Goal: Navigation & Orientation: Find specific page/section

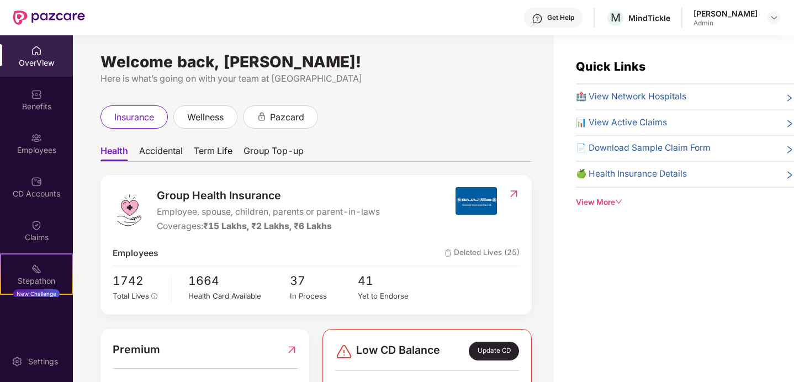
click at [511, 194] on img at bounding box center [514, 193] width 12 height 11
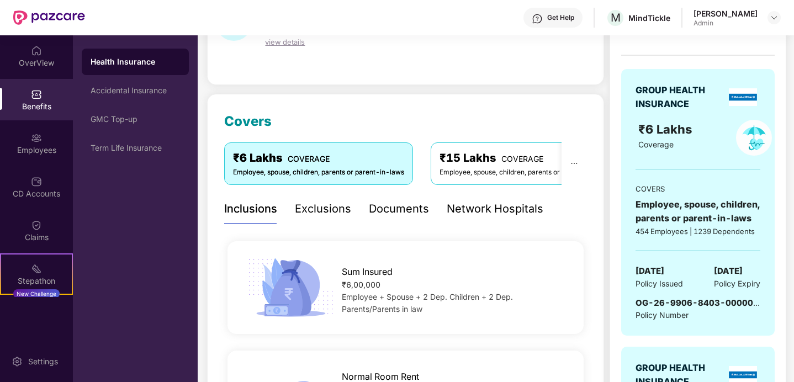
scroll to position [109, 0]
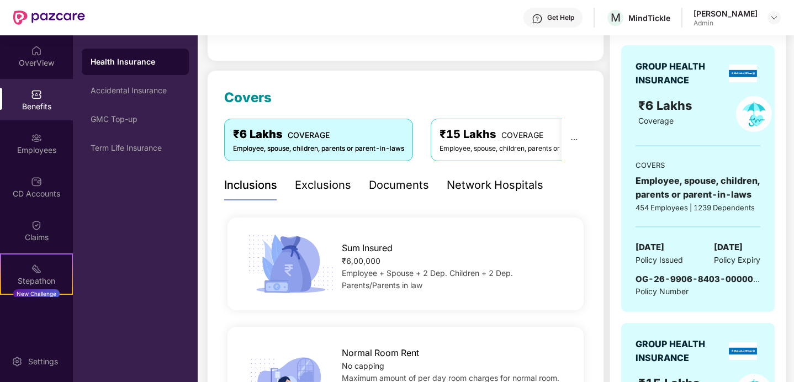
click at [463, 145] on div "Employee, spouse, children, parents or parent-in-laws" at bounding box center [525, 149] width 171 height 10
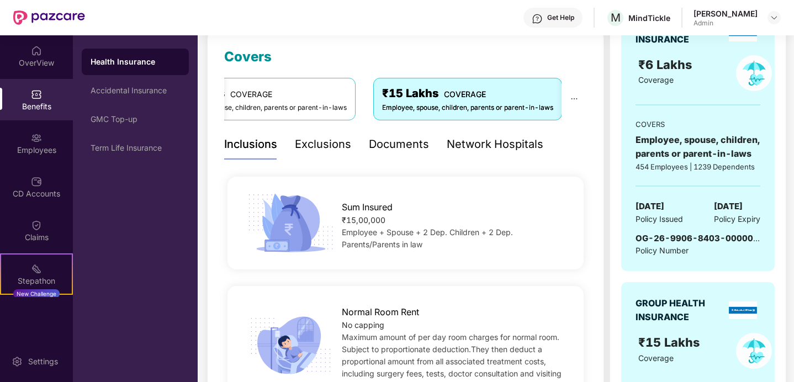
scroll to position [0, 0]
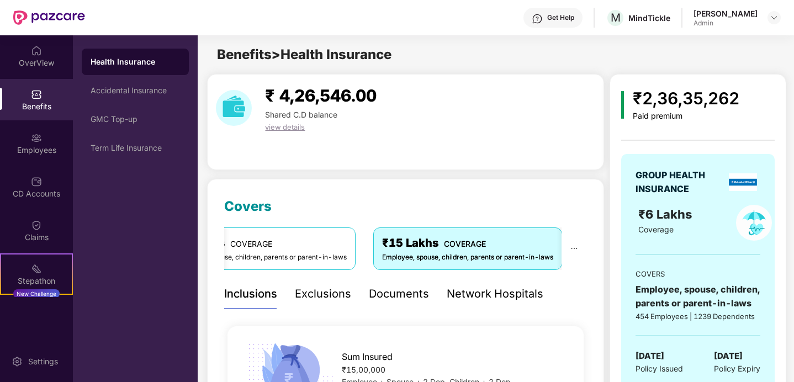
click at [281, 128] on span "view details" at bounding box center [285, 127] width 40 height 9
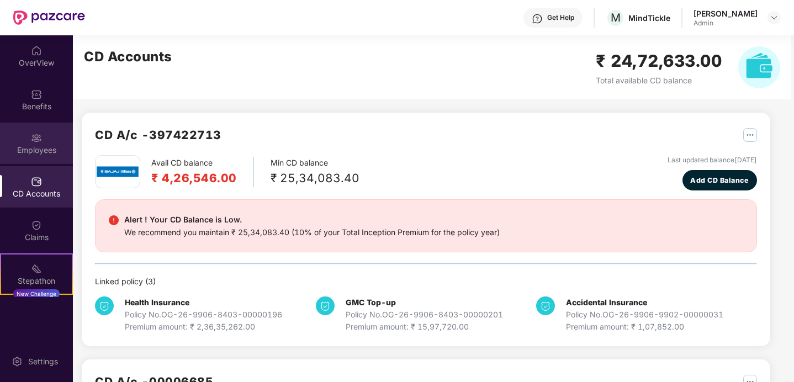
click at [31, 139] on img at bounding box center [36, 138] width 11 height 11
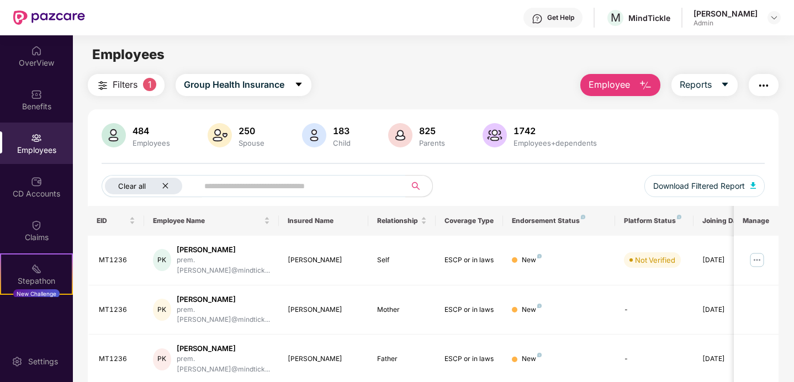
click at [166, 189] on icon "close" at bounding box center [165, 185] width 7 height 7
click at [495, 138] on img at bounding box center [495, 135] width 24 height 24
click at [210, 89] on span "Group Health Insurance" at bounding box center [215, 85] width 100 height 14
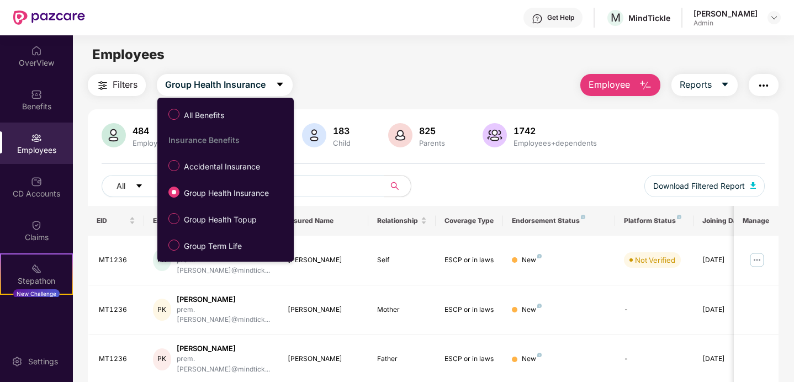
click at [356, 57] on div "Employees" at bounding box center [433, 54] width 721 height 21
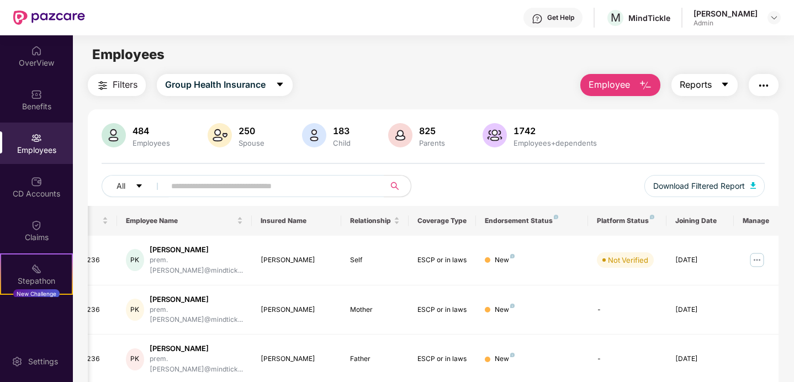
click at [712, 89] on button "Reports" at bounding box center [704, 85] width 66 height 22
click at [642, 87] on img "button" at bounding box center [645, 85] width 13 height 13
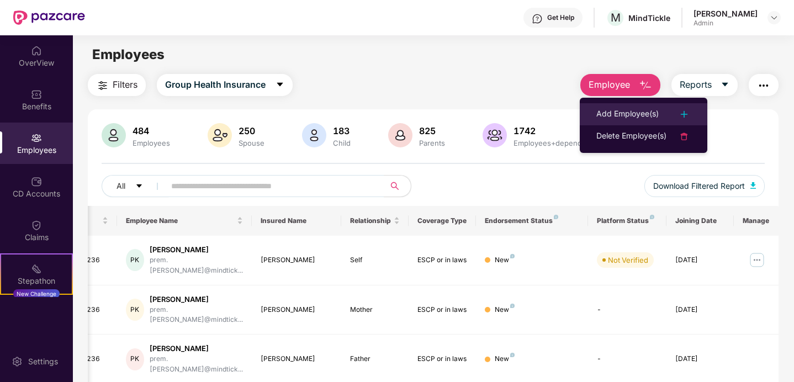
click at [623, 117] on div "Add Employee(s)" at bounding box center [627, 114] width 62 height 13
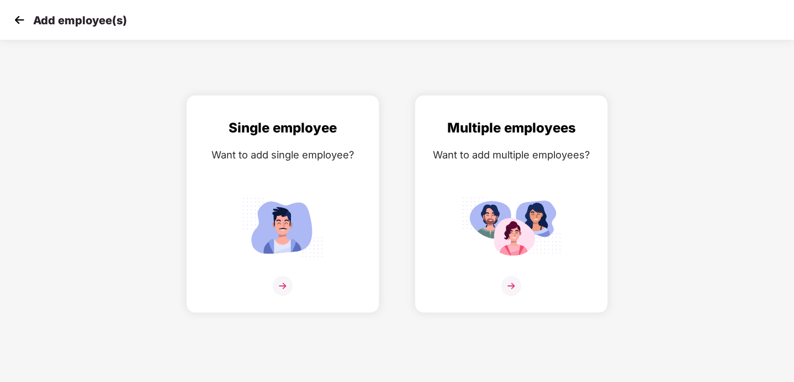
click at [19, 19] on img at bounding box center [19, 20] width 17 height 17
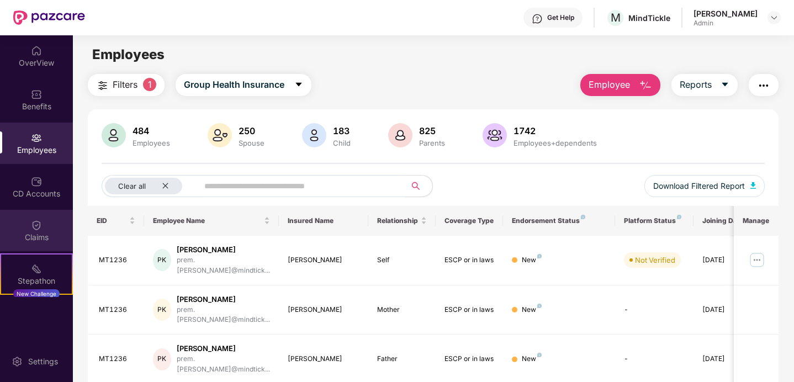
click at [31, 229] on img at bounding box center [36, 225] width 11 height 11
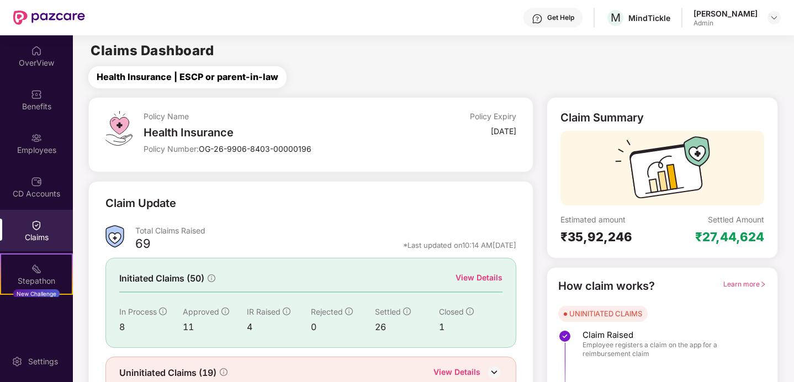
click at [141, 78] on span "Health Insurance | ESCP or parent-in-law" at bounding box center [188, 77] width 182 height 14
click at [776, 22] on img at bounding box center [774, 17] width 9 height 9
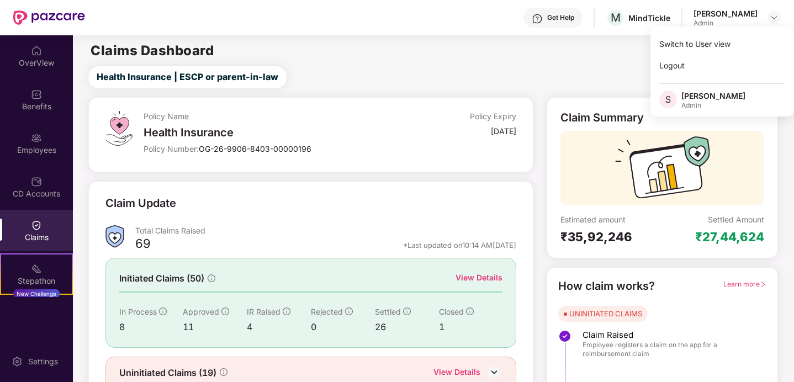
click at [426, 80] on div "Health Insurance | ESCP or parent-in-law" at bounding box center [435, 77] width 716 height 22
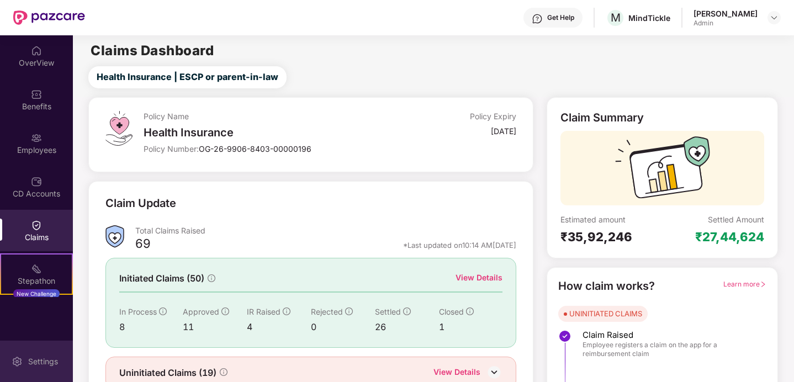
click at [31, 359] on div "Settings" at bounding box center [43, 361] width 36 height 11
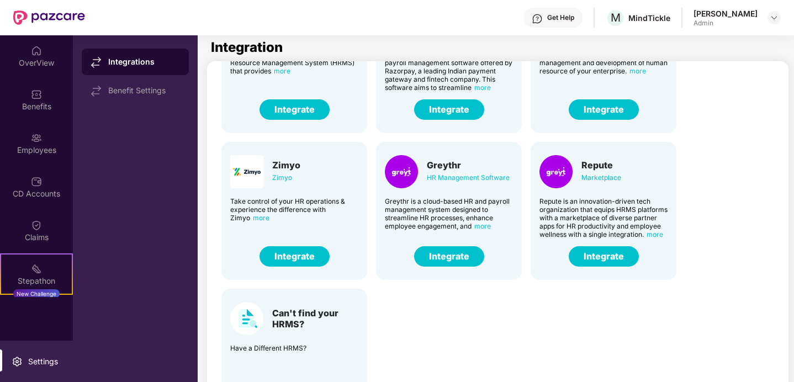
scroll to position [263, 0]
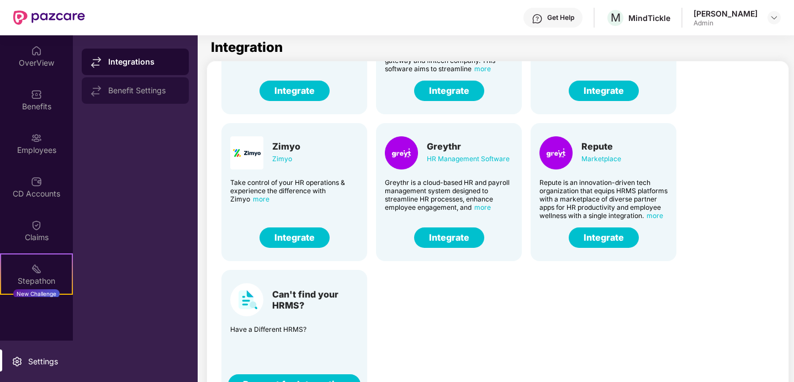
click at [139, 100] on div "Benefit Settings" at bounding box center [135, 90] width 107 height 27
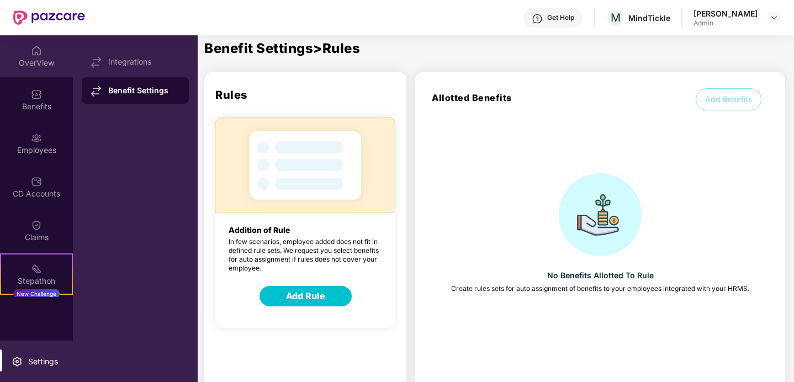
click at [35, 56] on div "OverView" at bounding box center [36, 55] width 73 height 41
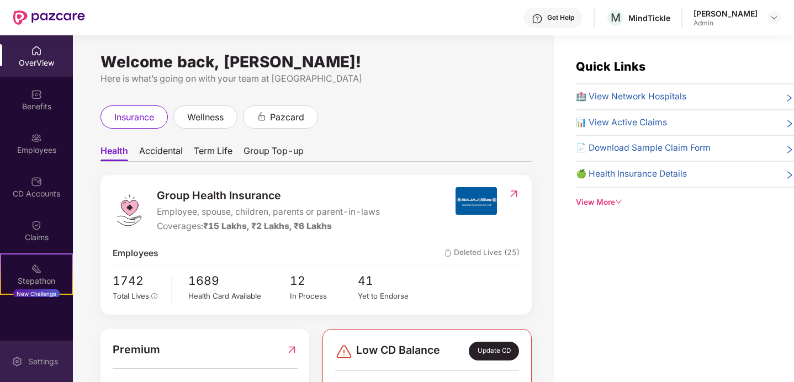
click at [27, 354] on div "Settings" at bounding box center [36, 361] width 73 height 41
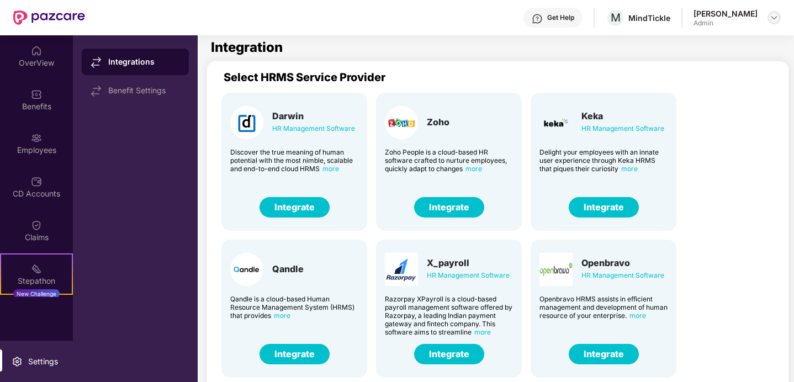
click at [776, 17] on img at bounding box center [774, 17] width 9 height 9
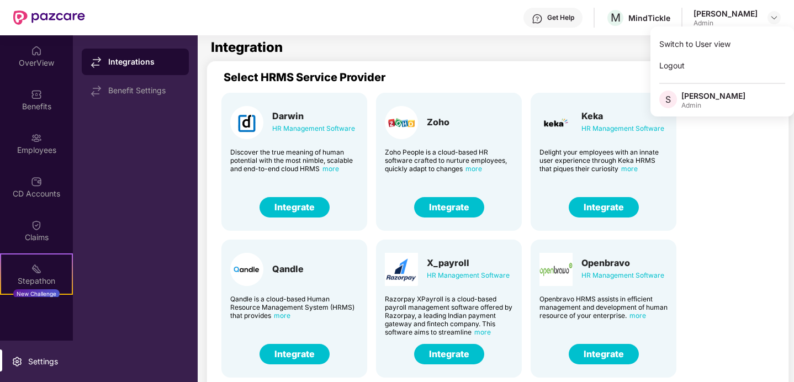
click at [701, 103] on div "Admin" at bounding box center [713, 105] width 64 height 9
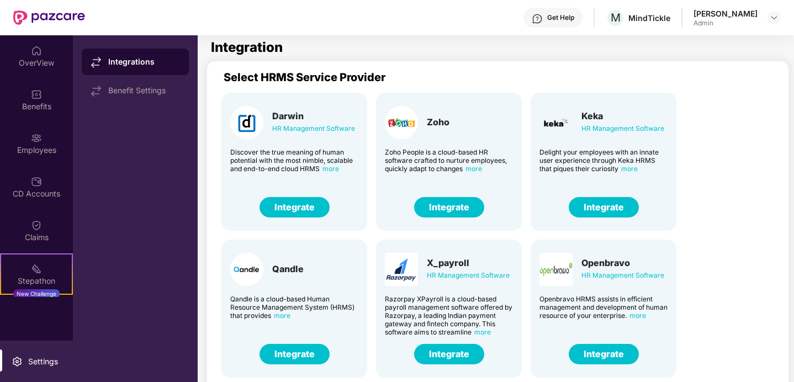
click at [23, 18] on img at bounding box center [49, 17] width 72 height 14
click at [39, 66] on div "OverView" at bounding box center [36, 62] width 73 height 11
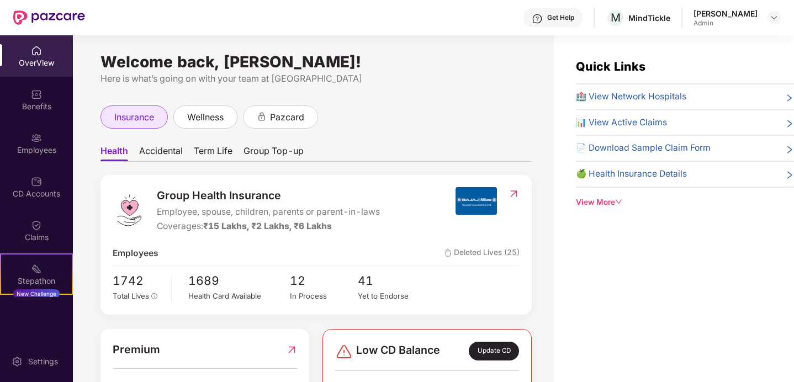
click at [133, 124] on span "insurance" at bounding box center [134, 117] width 40 height 14
click at [183, 119] on div "wellness" at bounding box center [205, 116] width 64 height 23
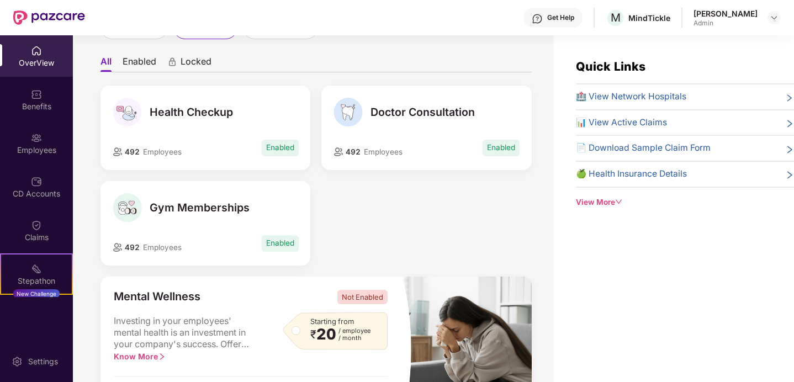
scroll to position [104, 0]
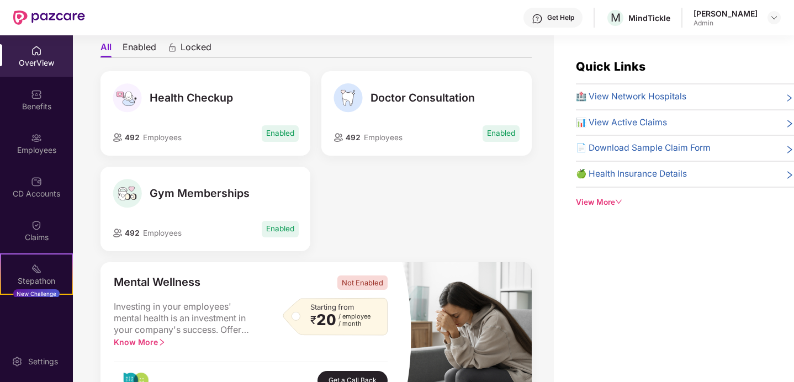
click at [253, 124] on div "492 Employees Enabled" at bounding box center [206, 134] width 186 height 20
click at [136, 138] on span "492" at bounding box center [131, 137] width 17 height 9
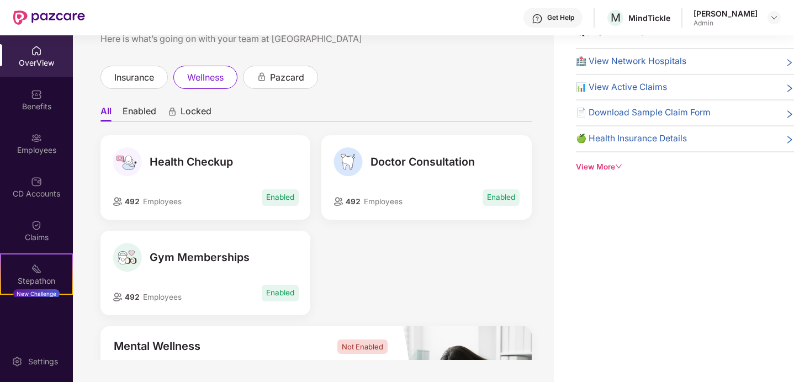
scroll to position [0, 0]
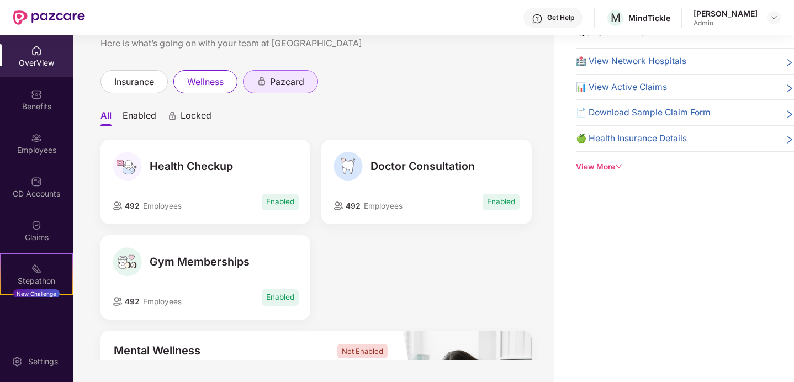
click at [275, 87] on span "pazcard" at bounding box center [287, 82] width 34 height 14
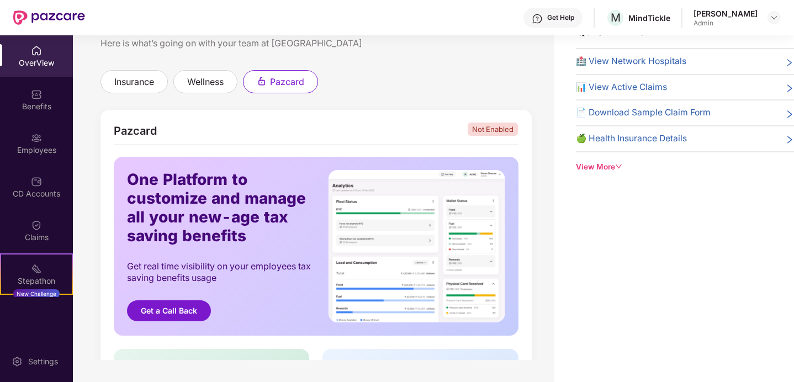
click at [597, 161] on div "View More" at bounding box center [685, 167] width 218 height 12
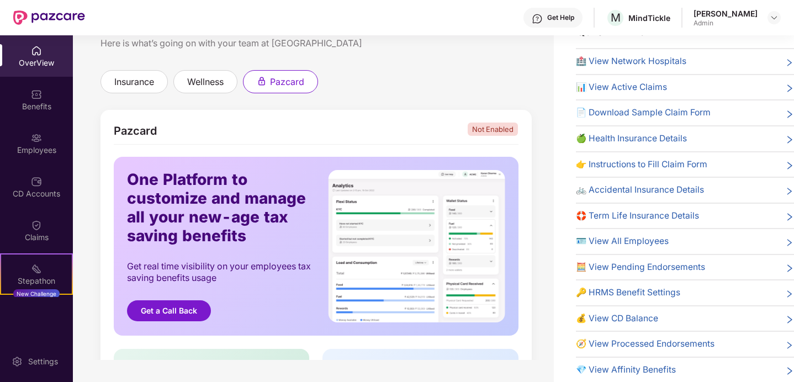
scroll to position [14, 0]
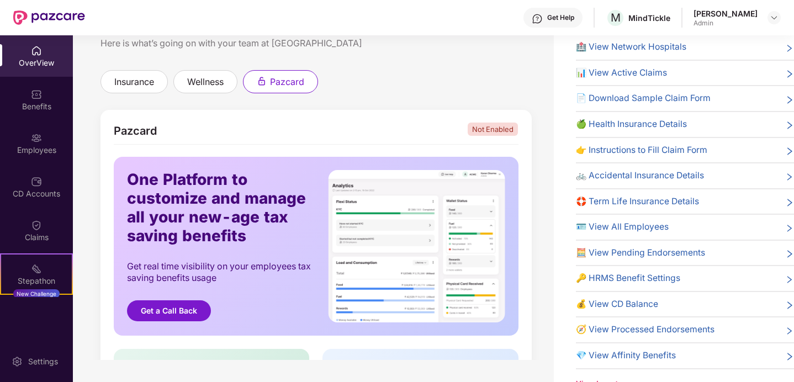
click at [596, 298] on span "💰 View CD Balance" at bounding box center [617, 305] width 82 height 14
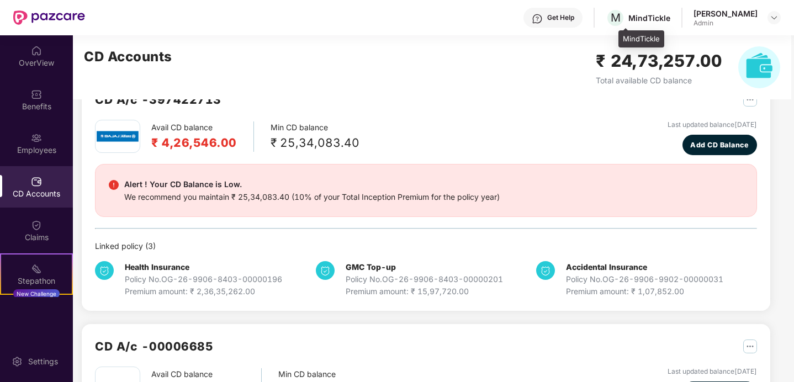
click at [642, 19] on div "MindTickle" at bounding box center [649, 18] width 42 height 10
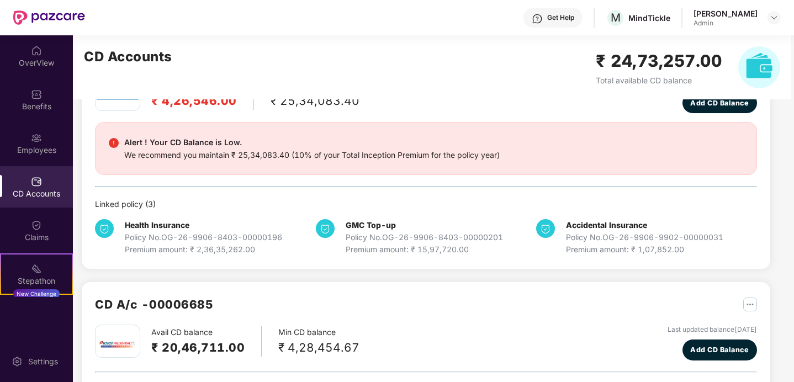
scroll to position [163, 0]
